Goal: Check status

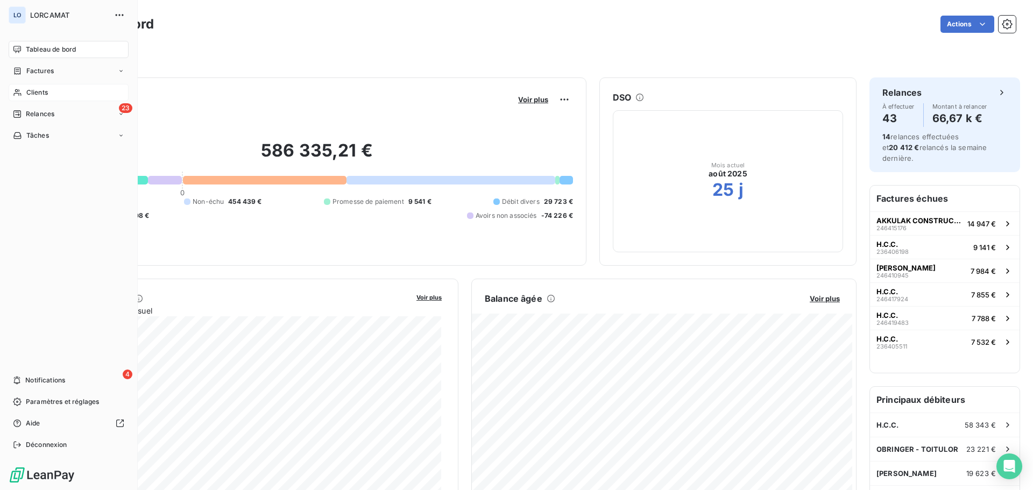
click at [39, 89] on span "Clients" at bounding box center [37, 93] width 22 height 10
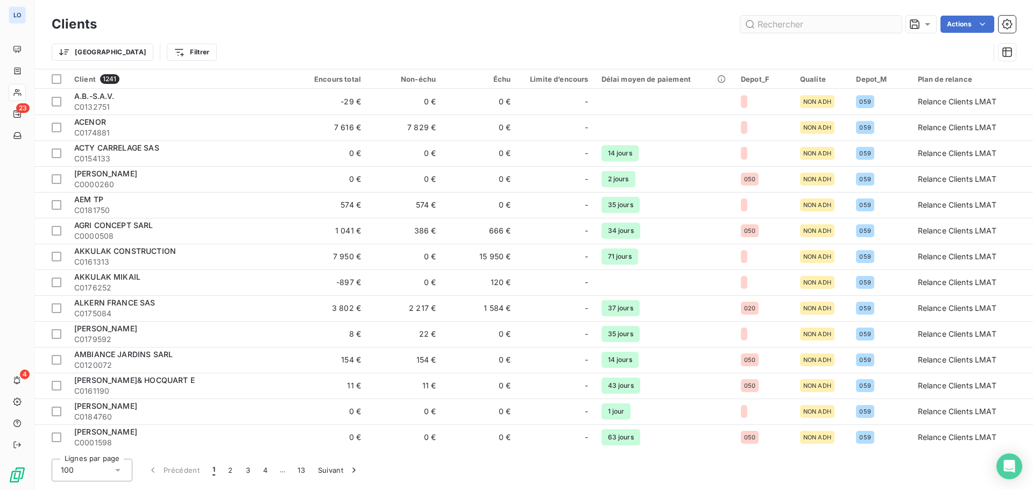
click at [784, 27] on input "text" at bounding box center [820, 24] width 161 height 17
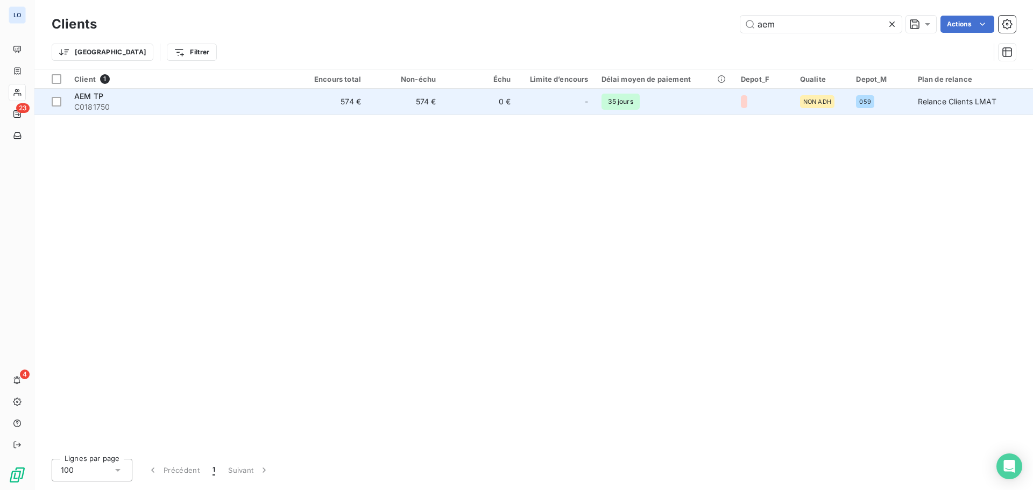
type input "aem"
click at [98, 99] on span "AEM TP" at bounding box center [88, 95] width 29 height 9
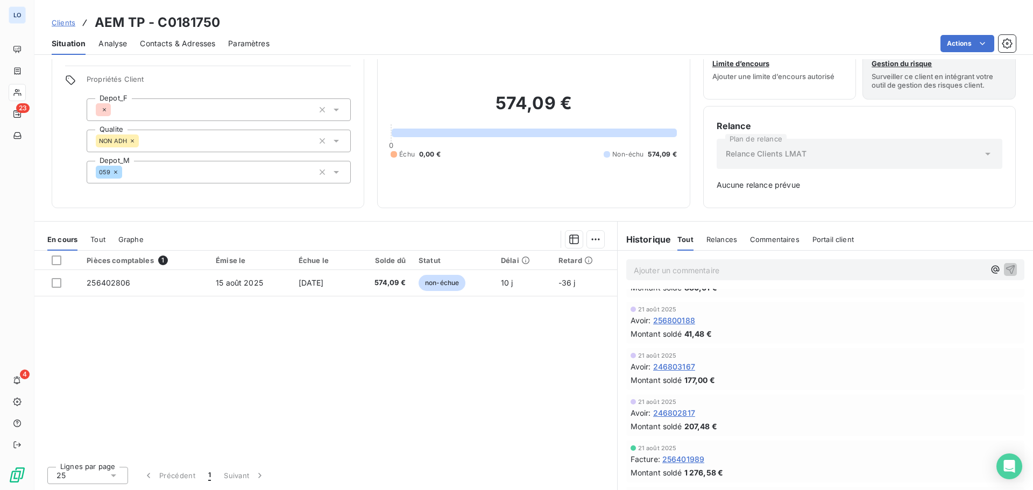
scroll to position [54, 0]
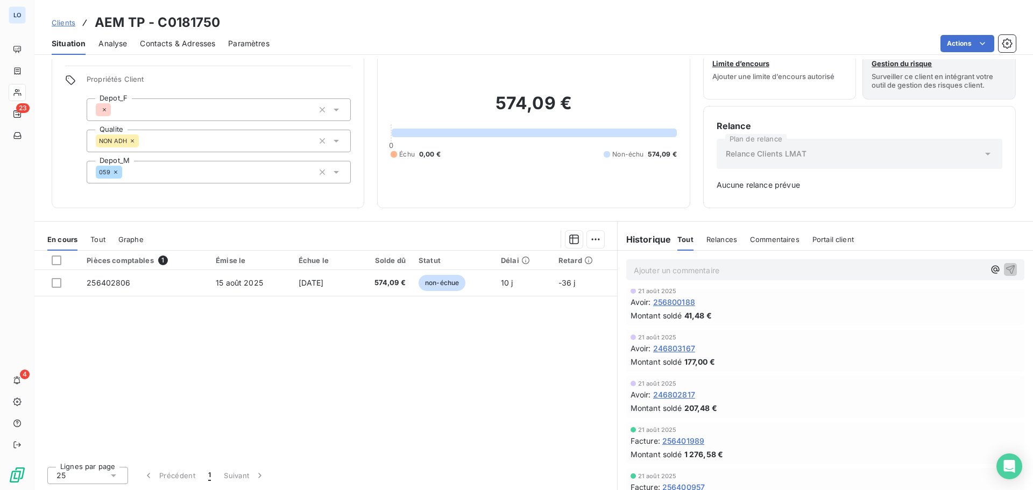
click at [100, 242] on span "Tout" at bounding box center [97, 239] width 15 height 9
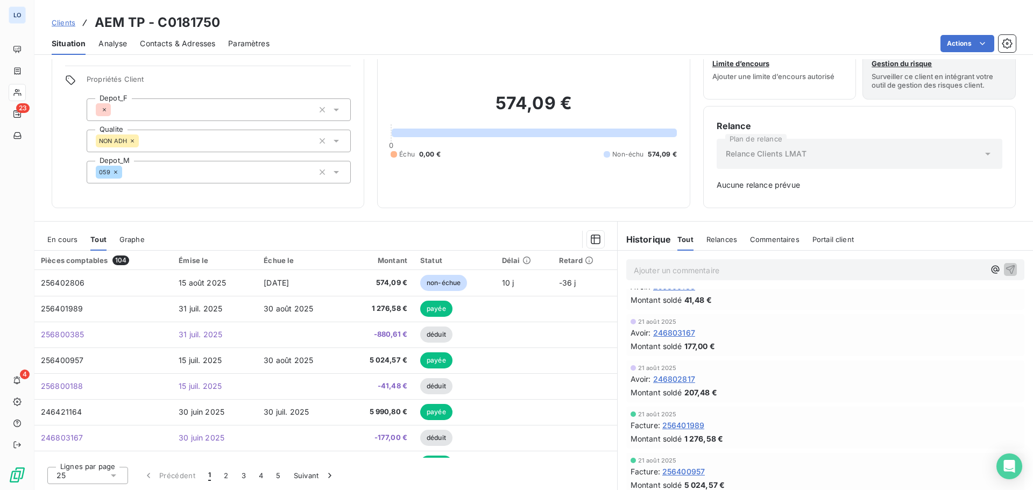
scroll to position [76, 0]
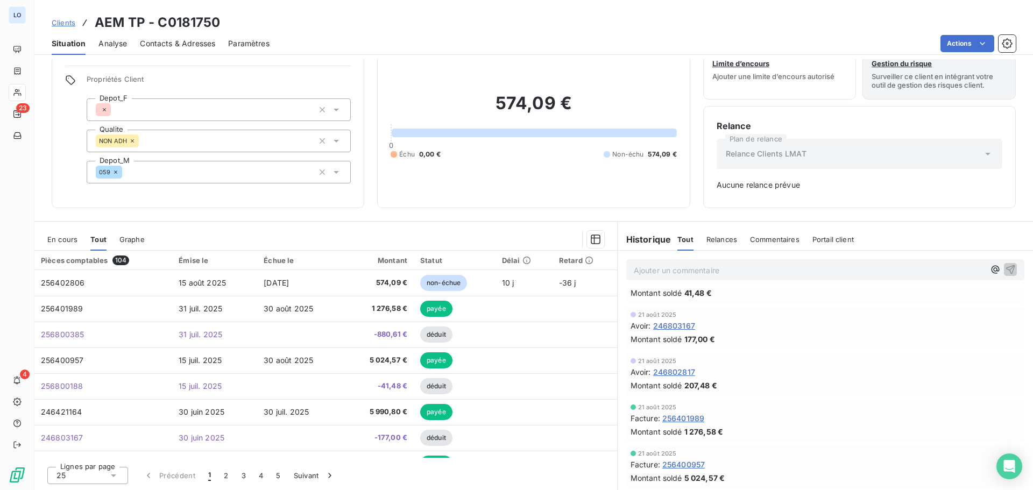
click at [509, 263] on div "Délai" at bounding box center [524, 260] width 44 height 9
